Goal: Use online tool/utility: Utilize a website feature to perform a specific function

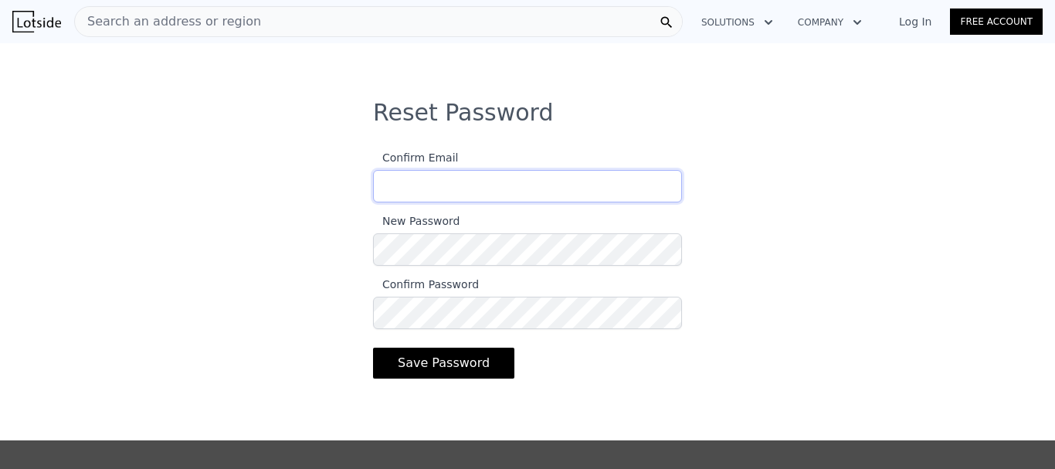
click at [421, 184] on input "Confirm Email" at bounding box center [527, 186] width 309 height 32
type input "[EMAIL_ADDRESS][DOMAIN_NAME]"
click at [320, 247] on div "Reset Password Confirm Email [EMAIL_ADDRESS][DOMAIN_NAME] New Password Confirm …" at bounding box center [527, 254] width 1055 height 310
click at [373, 347] on button "Save Password" at bounding box center [443, 362] width 141 height 31
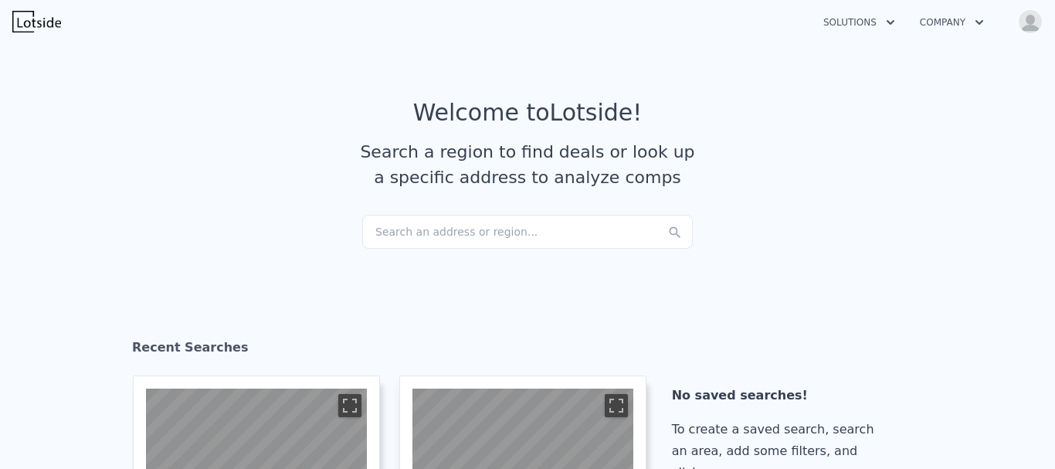
click at [410, 220] on div "Search an address or region..." at bounding box center [527, 232] width 330 height 34
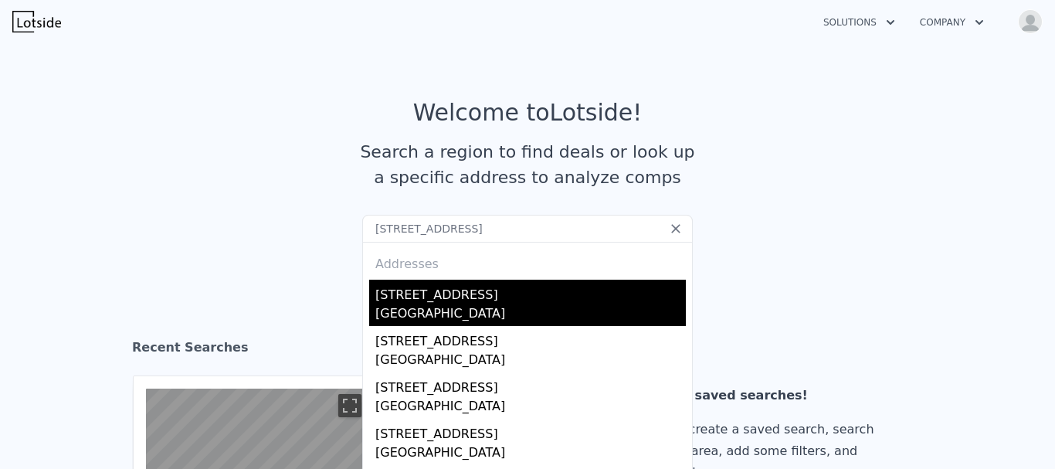
type input "[STREET_ADDRESS]"
click at [472, 290] on div "[STREET_ADDRESS]" at bounding box center [530, 291] width 310 height 25
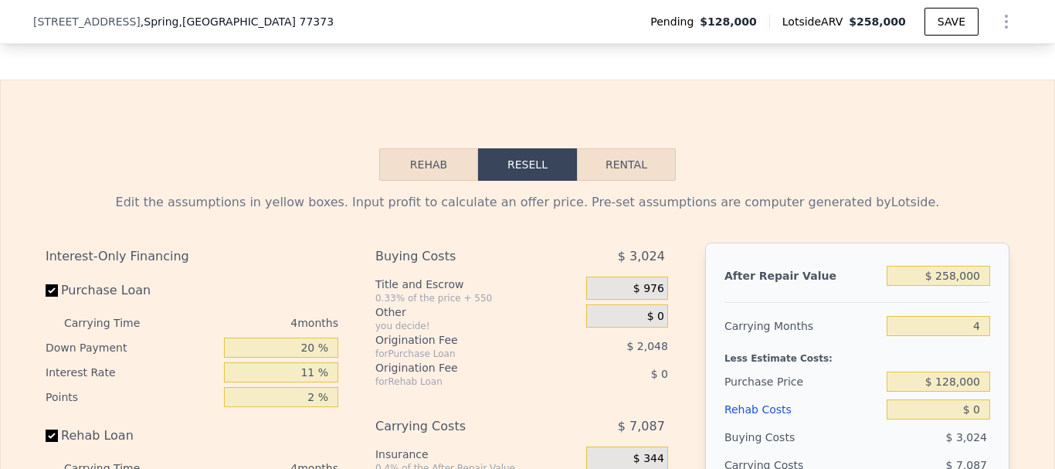
scroll to position [2388, 0]
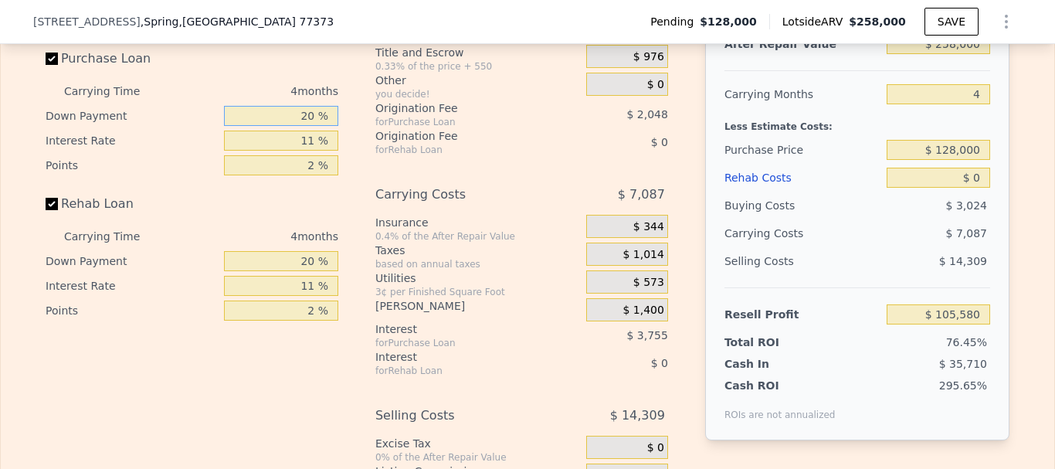
drag, startPoint x: 266, startPoint y: 138, endPoint x: 398, endPoint y: 145, distance: 133.0
click at [398, 145] on div "Interest-Only Financing Purchase Loan Carrying Time 4 months Down Payment 20 % …" at bounding box center [528, 279] width 964 height 536
type input "1 %"
type input "$ 104,202"
type input "10 %"
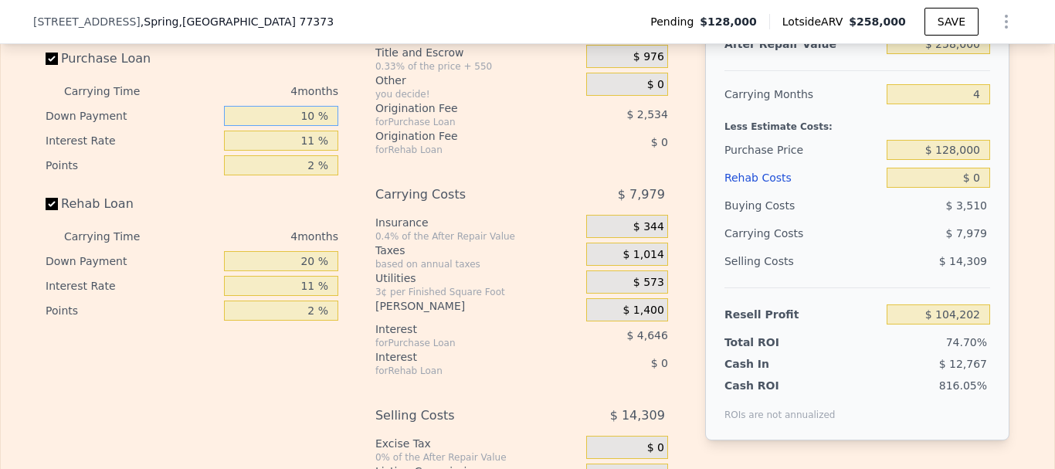
type input "$ 104,856"
type input "10 %"
drag, startPoint x: 341, startPoint y: 164, endPoint x: 452, endPoint y: 162, distance: 111.2
click at [452, 162] on div "Interest-Only Financing Purchase Loan Carrying Time 4 months Down Payment 10 % …" at bounding box center [528, 279] width 964 height 536
type input "1 %"
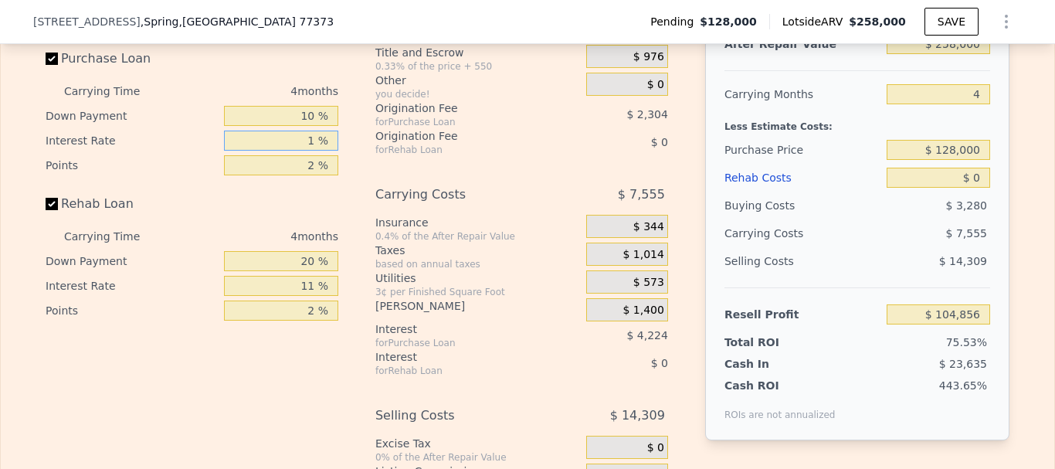
type input "$ 108,696"
type input "12 %"
type input "$ 104,472"
type input "12 %"
drag, startPoint x: 300, startPoint y: 188, endPoint x: 376, endPoint y: 188, distance: 76.4
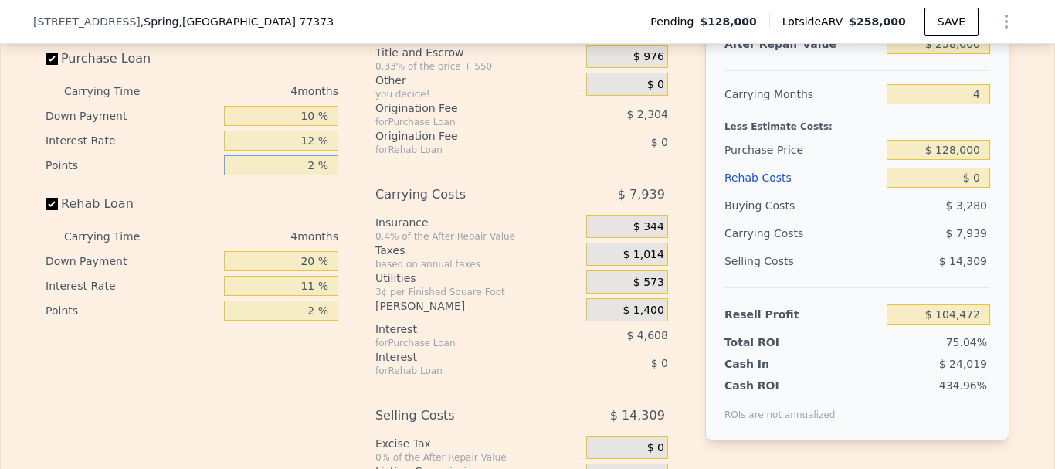
click at [376, 188] on div "Interest-Only Financing Purchase Loan Carrying Time 4 months Down Payment 10 % …" at bounding box center [528, 279] width 964 height 536
type input "3 %"
type input "$ 103,320"
type input "3 %"
drag, startPoint x: 281, startPoint y: 289, endPoint x: 381, endPoint y: 283, distance: 99.7
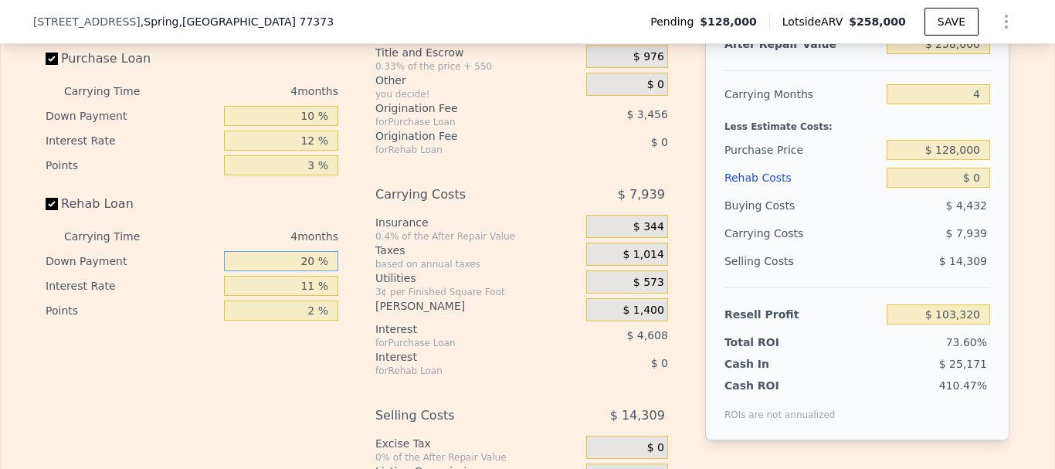
click at [381, 283] on div "Interest-Only Financing Purchase Loan Carrying Time 4 months Down Payment 10 % …" at bounding box center [528, 279] width 964 height 536
type input "0 %"
drag, startPoint x: 289, startPoint y: 308, endPoint x: 380, endPoint y: 303, distance: 91.2
click at [380, 303] on div "Interest-Only Financing Purchase Loan Carrying Time 4 months Down Payment 10 % …" at bounding box center [528, 279] width 964 height 536
type input "12 %"
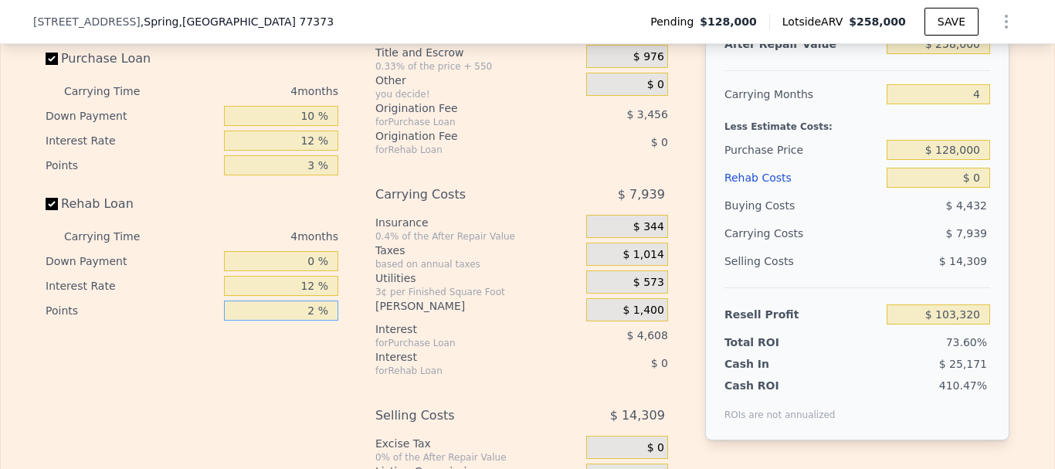
drag, startPoint x: 297, startPoint y: 334, endPoint x: 395, endPoint y: 331, distance: 98.1
click at [395, 331] on div "Interest-Only Financing Purchase Loan Carrying Time 4 months Down Payment 10 % …" at bounding box center [528, 279] width 964 height 536
type input "3 %"
click at [520, 208] on div "Carrying Costs" at bounding box center [461, 195] width 172 height 28
click at [911, 188] on input "$ 0" at bounding box center [937, 178] width 103 height 20
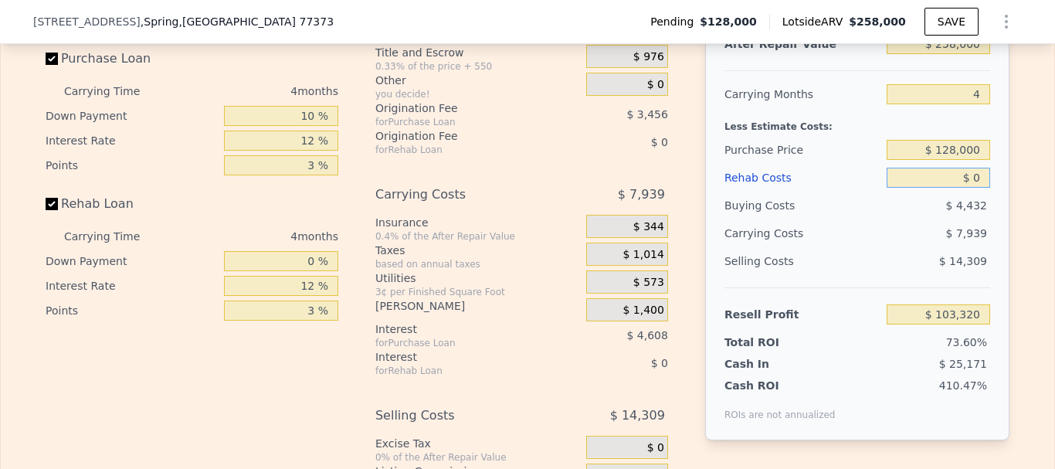
type input "$ 50"
type input "$ 103,264"
type input "$ 520"
type input "$ 102,764"
type input "$ 5,200"
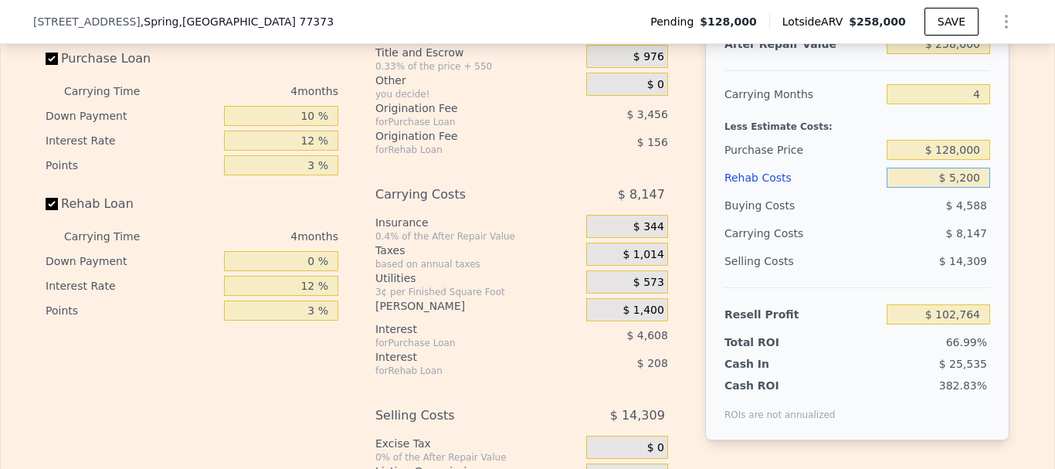
type input "$ 97,756"
type input "$ 52,000"
type input "$ 47,680"
type input "$ 52,000"
click at [814, 219] on div "Buying Costs" at bounding box center [802, 205] width 156 height 28
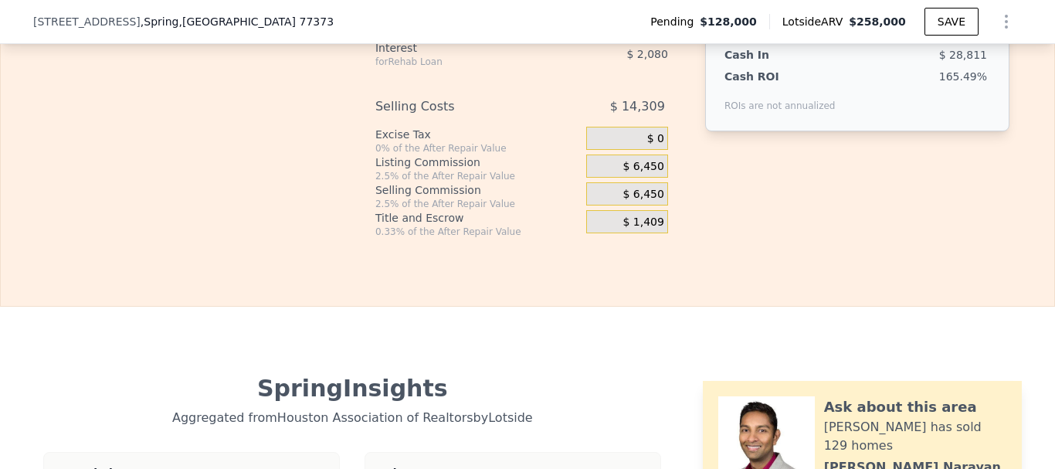
scroll to position [2465, 0]
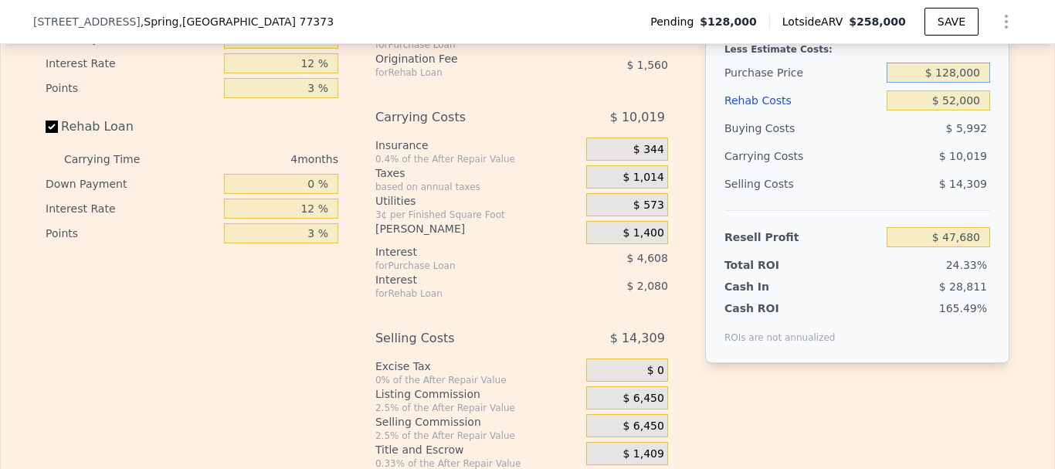
drag, startPoint x: 924, startPoint y: 94, endPoint x: 1028, endPoint y: 96, distance: 104.2
click at [1028, 96] on div "Edit the assumptions in yellow boxes. Input profit to calculate an offer price.…" at bounding box center [527, 171] width 1053 height 598
type input "$ 120,000"
click at [1028, 97] on div "Edit the assumptions in yellow boxes. Input profit to calculate an offer price.…" at bounding box center [527, 171] width 1053 height 598
type input "$ 56,210"
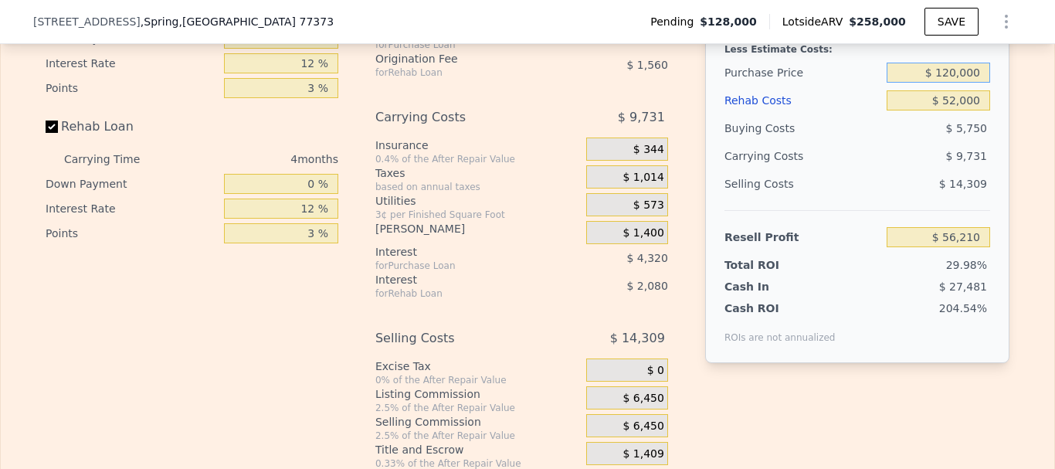
drag, startPoint x: 925, startPoint y: 93, endPoint x: 1008, endPoint y: 103, distance: 84.0
click at [1008, 103] on div "Edit the assumptions in yellow boxes. Input profit to calculate an offer price.…" at bounding box center [527, 171] width 988 height 598
drag, startPoint x: 926, startPoint y: 95, endPoint x: 1054, endPoint y: 103, distance: 127.6
click at [1054, 102] on div "Search an address or region Solutions Company Open main menu Open user menu [ST…" at bounding box center [527, 234] width 1055 height 469
type input "$ 130,000"
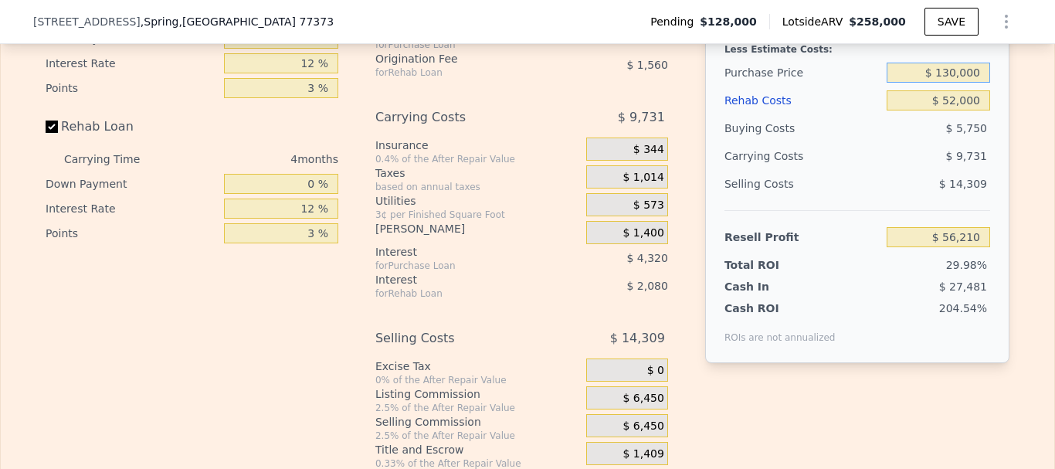
type input "$ 45,547"
click at [1015, 215] on div "Edit the assumptions in yellow boxes. Input profit to calculate an offer price.…" at bounding box center [527, 171] width 988 height 598
drag, startPoint x: 923, startPoint y: 93, endPoint x: 1054, endPoint y: 113, distance: 131.9
click at [1054, 113] on div "Search an address or region Solutions Company Open main menu Open user menu [ST…" at bounding box center [527, 234] width 1055 height 469
type input "$ 125,000"
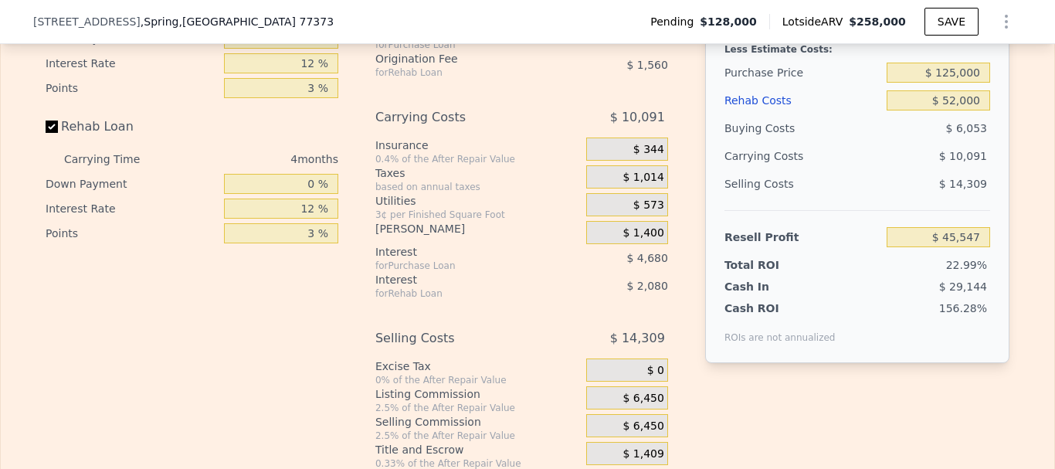
click at [998, 151] on div "After Repair Value $ 258,000 Carrying Months 4 Less Estimate Costs: Purchase Pr…" at bounding box center [857, 148] width 304 height 429
type input "$ 50,879"
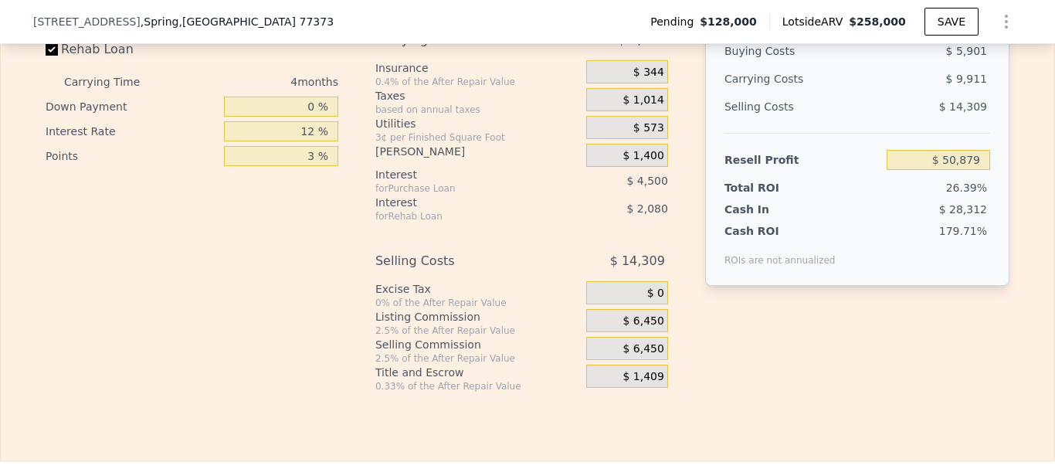
scroll to position [2388, 0]
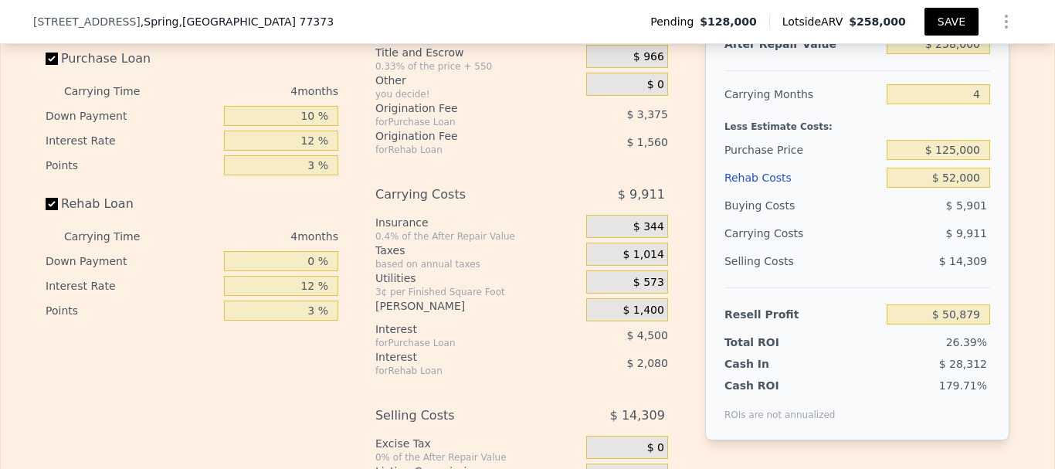
click at [928, 29] on button "SAVE" at bounding box center [951, 22] width 54 height 28
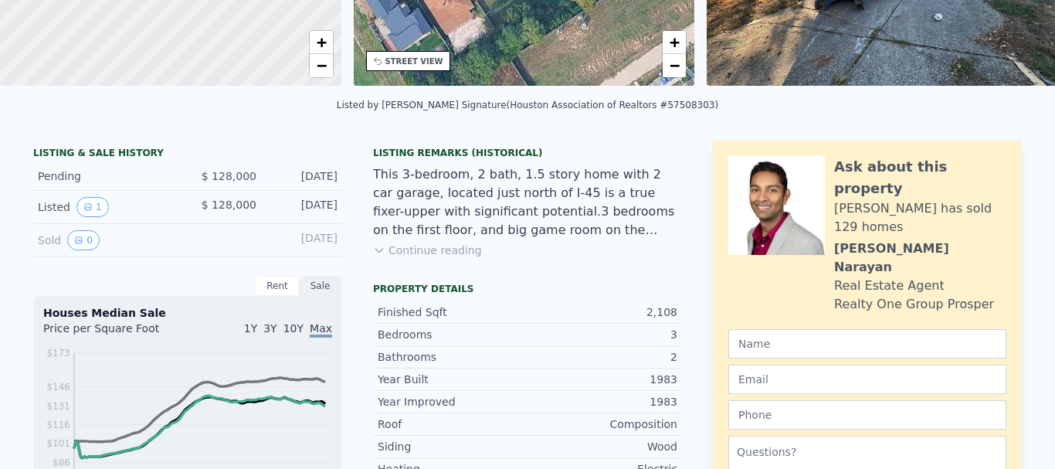
scroll to position [0, 0]
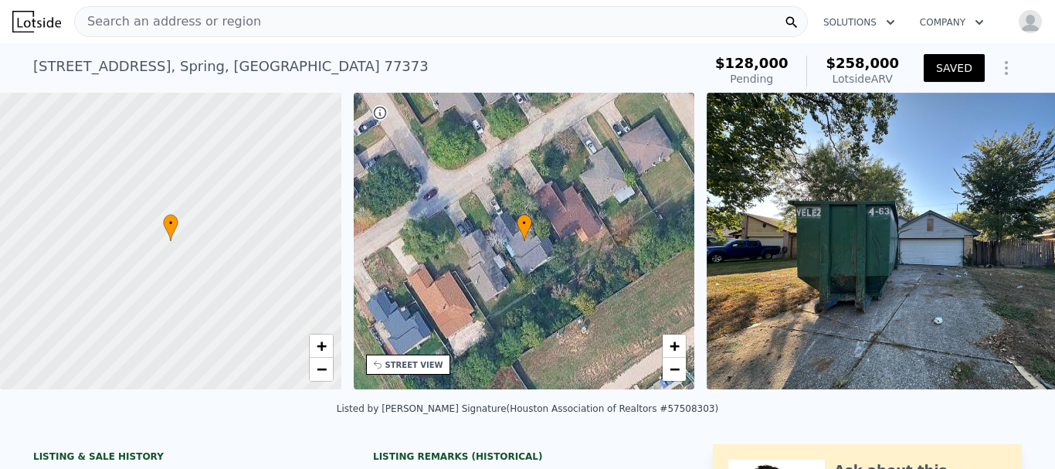
click at [860, 21] on button "Solutions" at bounding box center [859, 22] width 97 height 28
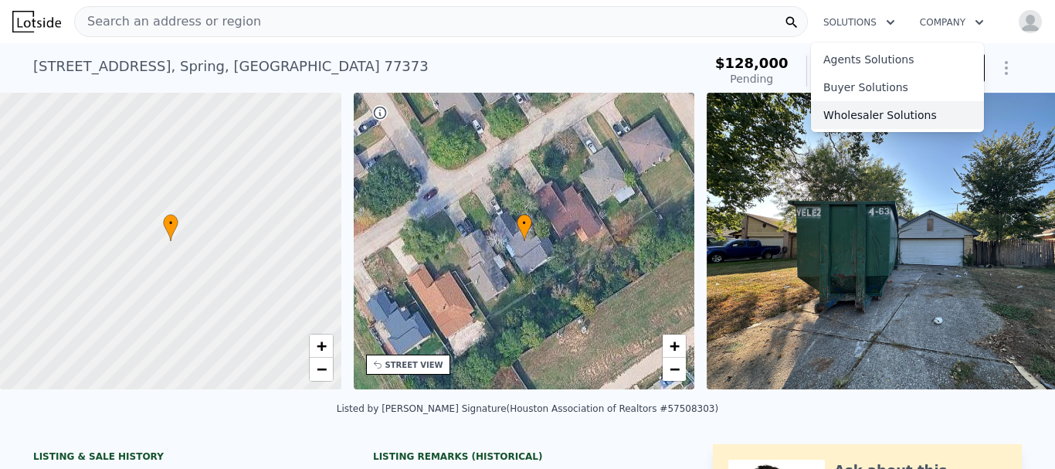
click at [880, 113] on link "Wholesaler Solutions" at bounding box center [897, 115] width 173 height 28
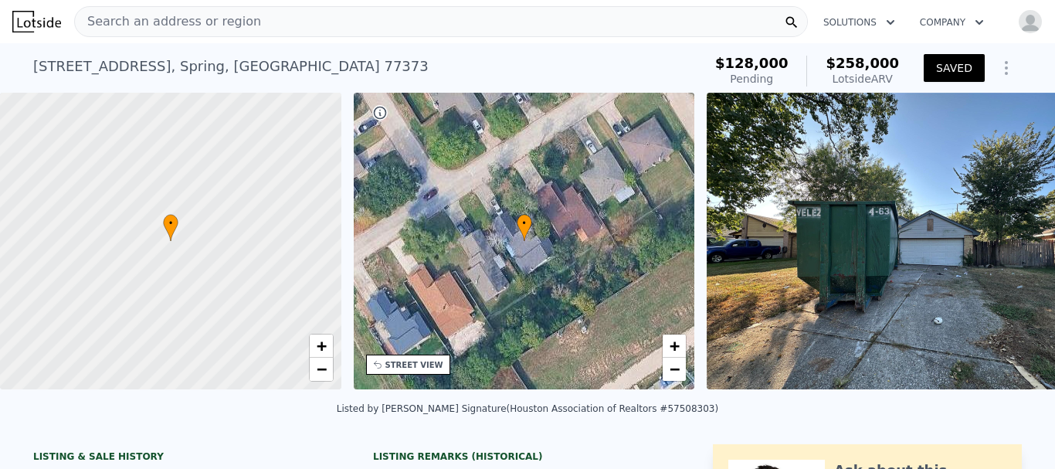
click at [971, 20] on icon "button" at bounding box center [978, 22] width 15 height 19
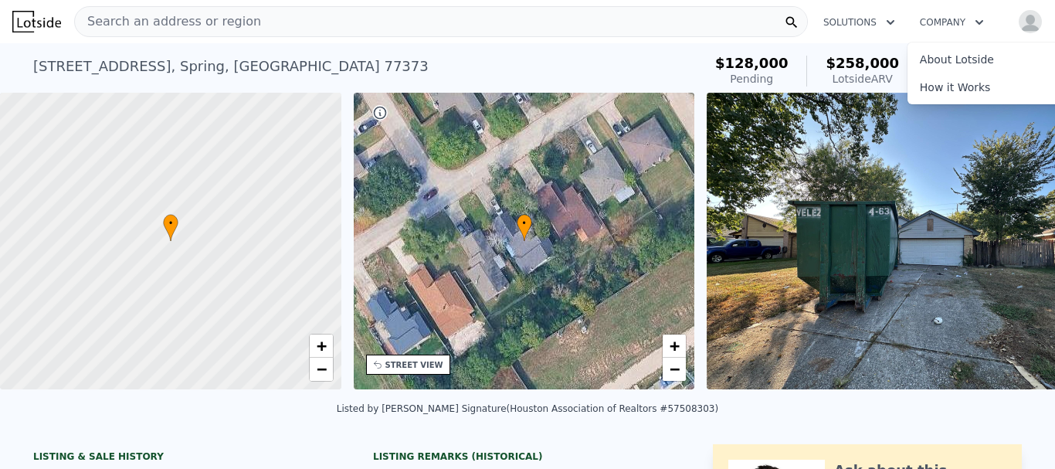
click at [666, 66] on div "[STREET_ADDRESS] Pending from $128k (~ARV $258k )" at bounding box center [364, 70] width 663 height 43
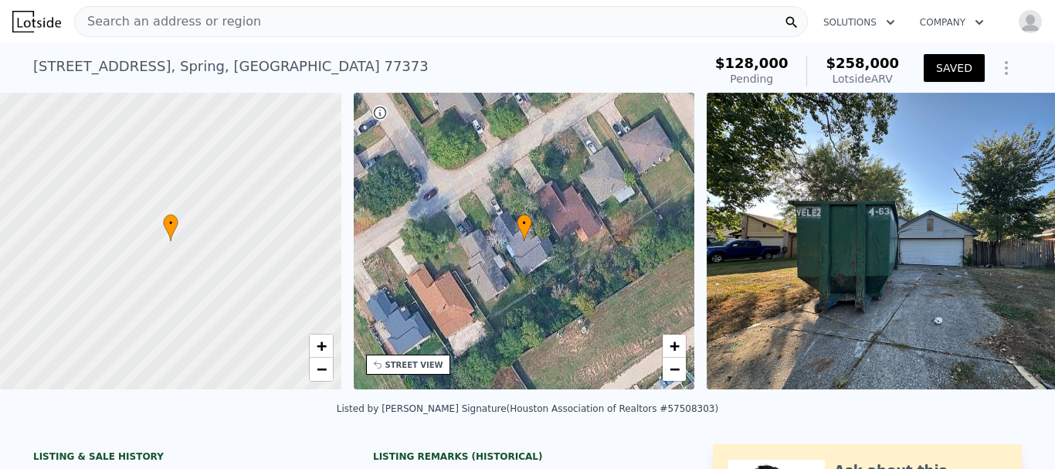
click at [1022, 26] on img "button" at bounding box center [1030, 21] width 25 height 25
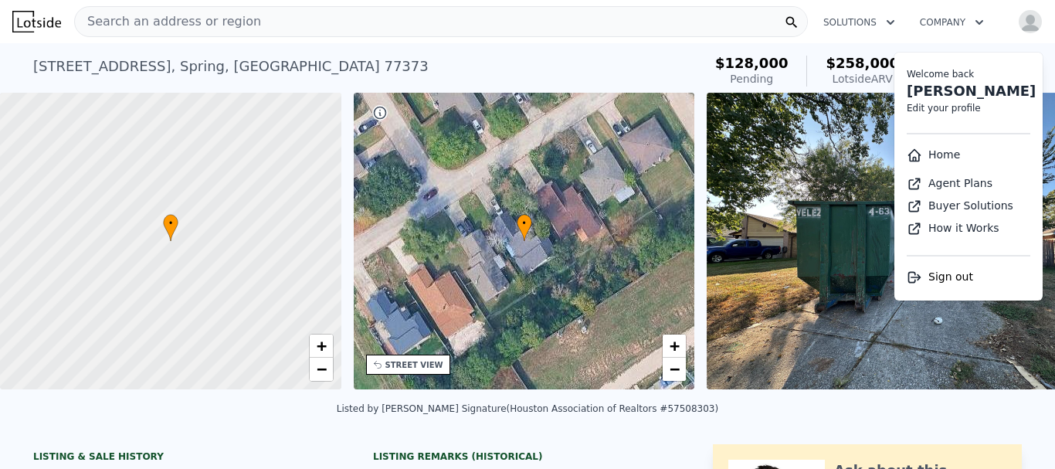
click at [1022, 26] on img "button" at bounding box center [1030, 21] width 25 height 25
